Goal: Participate in discussion: Engage in conversation with other users on a specific topic

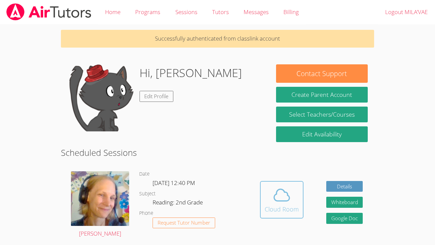
click at [283, 194] on icon at bounding box center [281, 194] width 19 height 19
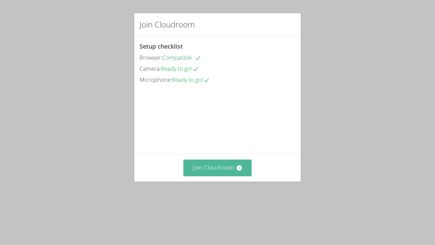
click at [217, 176] on button "Join Cloudroom" at bounding box center [217, 167] width 69 height 16
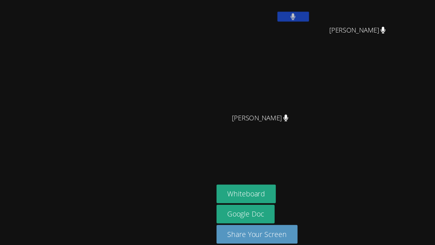
click at [187, 187] on div at bounding box center [107, 181] width 208 height 27
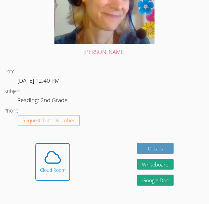
scroll to position [294, 0]
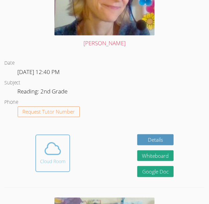
click at [57, 165] on button "Cloud Room" at bounding box center [52, 152] width 35 height 37
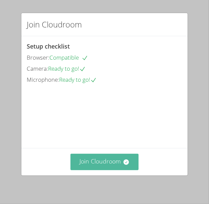
click at [112, 162] on button "Join Cloudroom" at bounding box center [105, 162] width 69 height 16
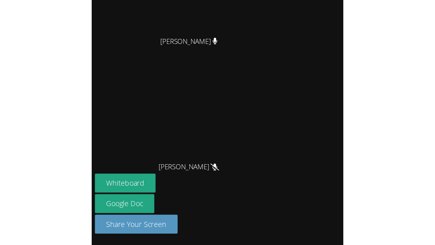
scroll to position [4, 0]
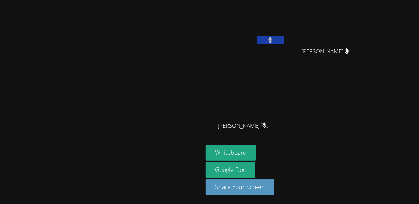
click at [209, 143] on div "MILA’VAE TAVAREZ GERARDO ADAME GERARDO ADAME ANGEL ROMERO ANGEL ROMERO" at bounding box center [287, 72] width 162 height 146
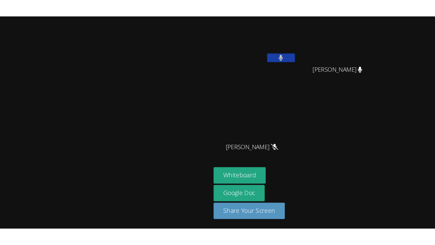
scroll to position [0, 0]
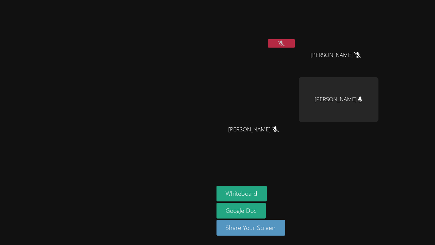
click at [209, 42] on button at bounding box center [281, 43] width 27 height 8
click at [209, 40] on icon at bounding box center [281, 43] width 4 height 6
click at [209, 46] on icon at bounding box center [281, 43] width 7 height 6
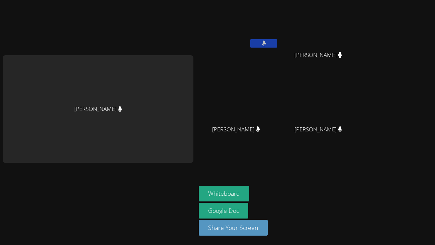
click at [209, 84] on div "Marie Steinberg MILA’VAE TAVAREZ GERARDO ADAME GERARDO ADAME ANGEL ROMERO ANGEL…" at bounding box center [217, 122] width 435 height 245
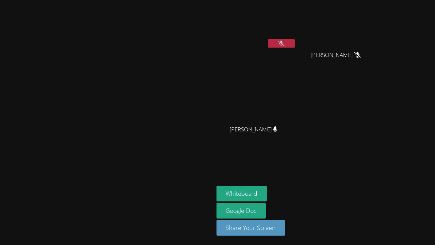
click at [209, 43] on icon at bounding box center [281, 43] width 7 height 6
click at [209, 47] on button at bounding box center [281, 43] width 27 height 8
click at [209, 36] on video at bounding box center [256, 25] width 80 height 45
click at [209, 40] on button at bounding box center [281, 43] width 27 height 8
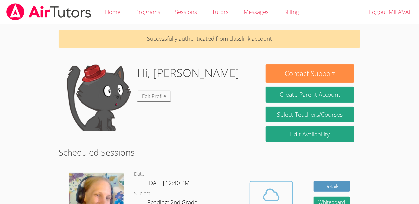
click at [288, 196] on button "Cloud Room" at bounding box center [271, 199] width 43 height 37
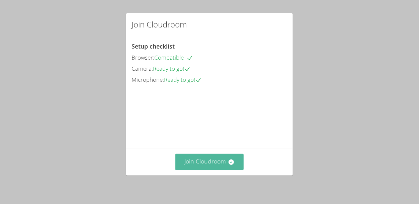
click at [206, 168] on button "Join Cloudroom" at bounding box center [209, 162] width 69 height 16
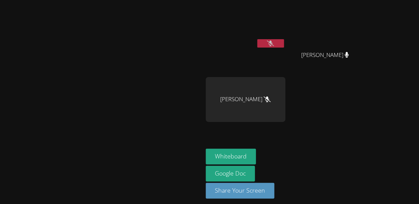
click at [285, 38] on video at bounding box center [246, 25] width 80 height 45
click at [284, 45] on button at bounding box center [270, 43] width 27 height 8
click at [336, 128] on div "MILA’[PERSON_NAME] [PERSON_NAME] [PERSON_NAME] [PERSON_NAME]" at bounding box center [287, 76] width 162 height 146
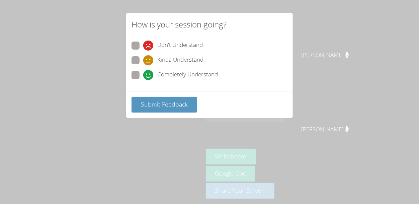
click at [143, 80] on span at bounding box center [143, 80] width 0 height 0
click at [143, 75] on input "Completely Understand" at bounding box center [146, 74] width 6 height 6
radio input "true"
click at [170, 101] on span "Submit Feedback" at bounding box center [164, 104] width 47 height 8
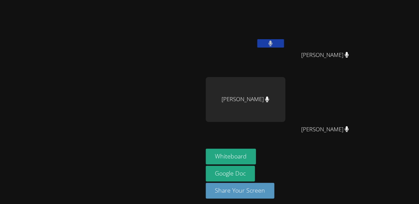
click at [285, 55] on div "[PERSON_NAME]" at bounding box center [246, 39] width 80 height 72
click at [285, 35] on video at bounding box center [246, 25] width 80 height 45
click at [273, 43] on icon at bounding box center [271, 43] width 4 height 6
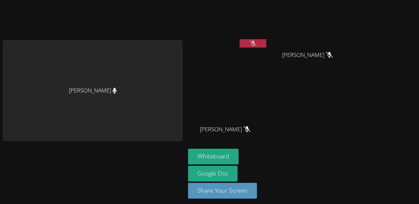
click at [249, 39] on button at bounding box center [253, 43] width 27 height 8
click at [242, 32] on video at bounding box center [228, 25] width 80 height 45
click at [255, 35] on video at bounding box center [228, 25] width 80 height 45
click at [249, 38] on video at bounding box center [228, 25] width 80 height 45
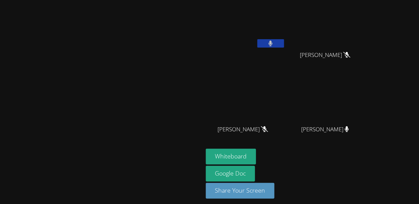
click at [152, 47] on video at bounding box center [101, 90] width 100 height 111
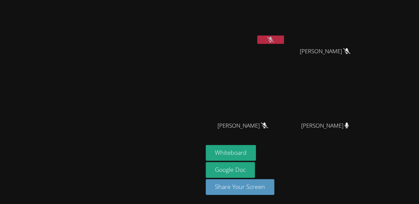
click at [274, 38] on icon at bounding box center [270, 40] width 7 height 6
click at [284, 38] on button at bounding box center [270, 39] width 27 height 8
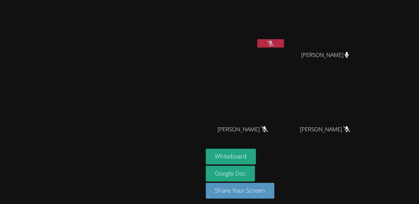
click at [284, 46] on button at bounding box center [270, 43] width 27 height 8
